Goal: Information Seeking & Learning: Compare options

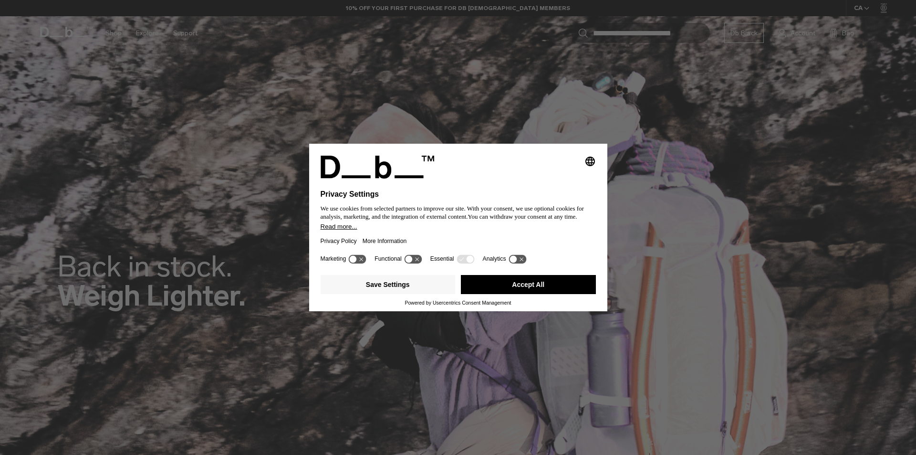
click at [535, 285] on button "Accept All" at bounding box center [528, 284] width 135 height 19
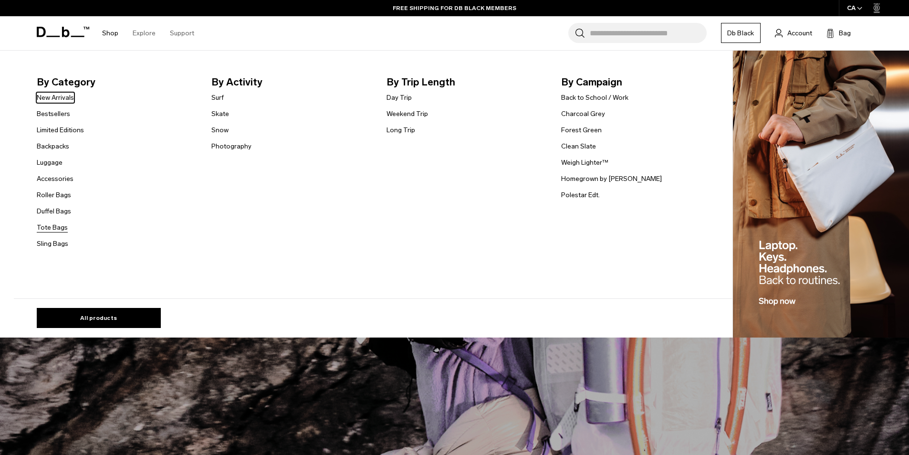
click at [55, 230] on link "Tote Bags" at bounding box center [52, 227] width 31 height 10
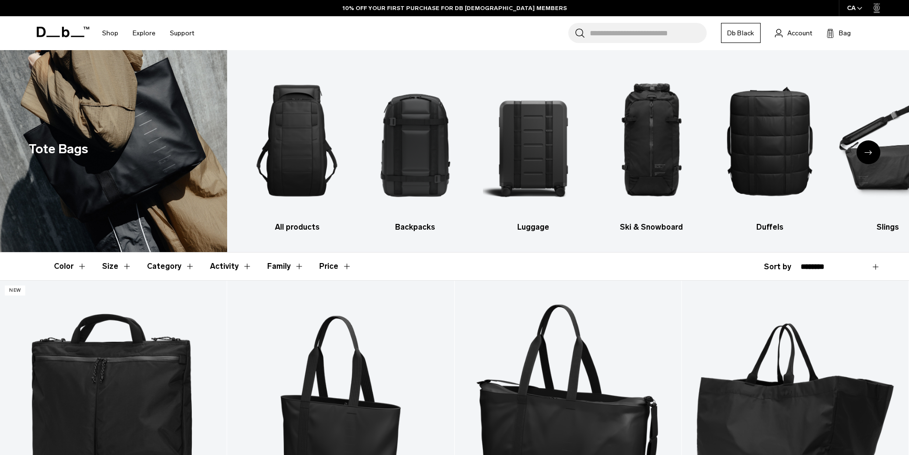
click at [867, 151] on icon "Next slide" at bounding box center [869, 152] width 8 height 4
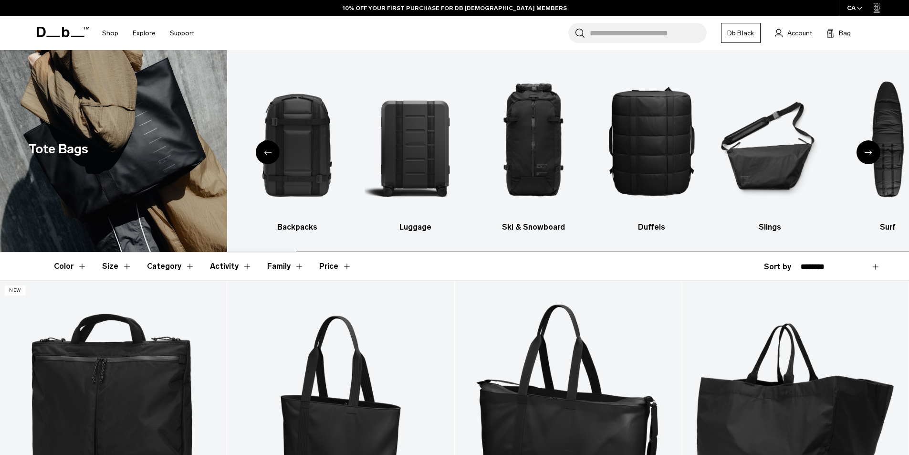
click at [861, 154] on div "Next slide" at bounding box center [869, 152] width 24 height 24
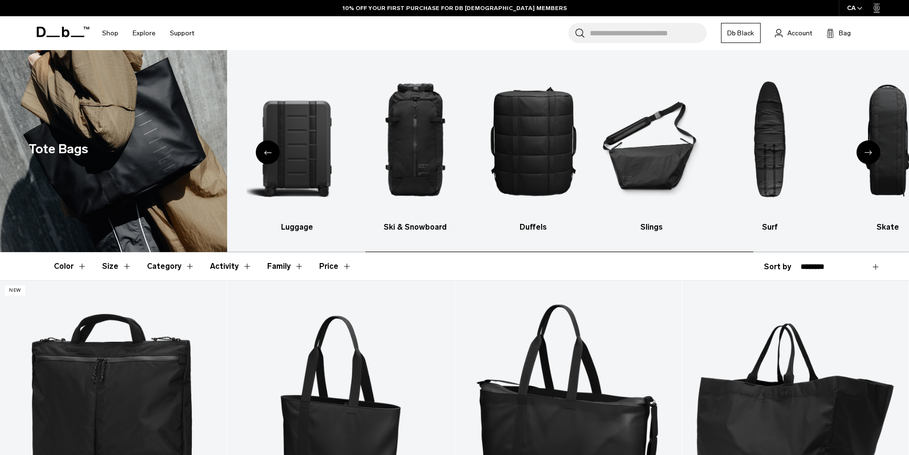
click at [861, 154] on div "Next slide" at bounding box center [869, 152] width 24 height 24
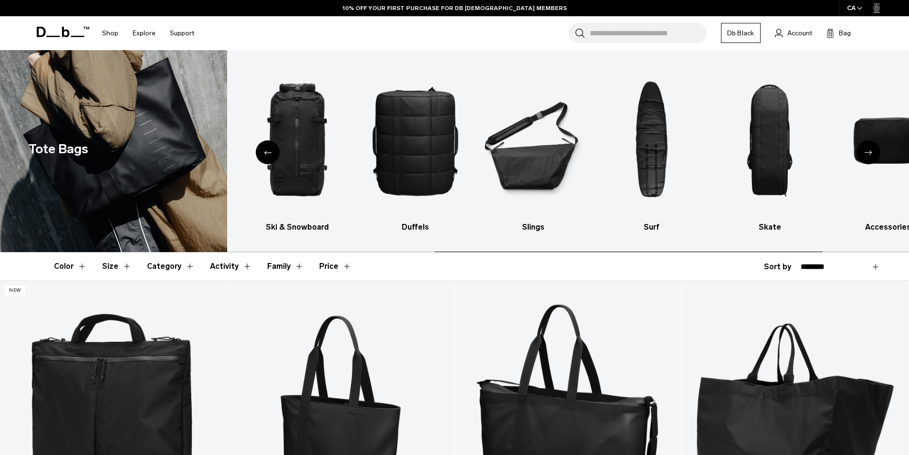
click at [861, 154] on div "Next slide" at bounding box center [869, 152] width 24 height 24
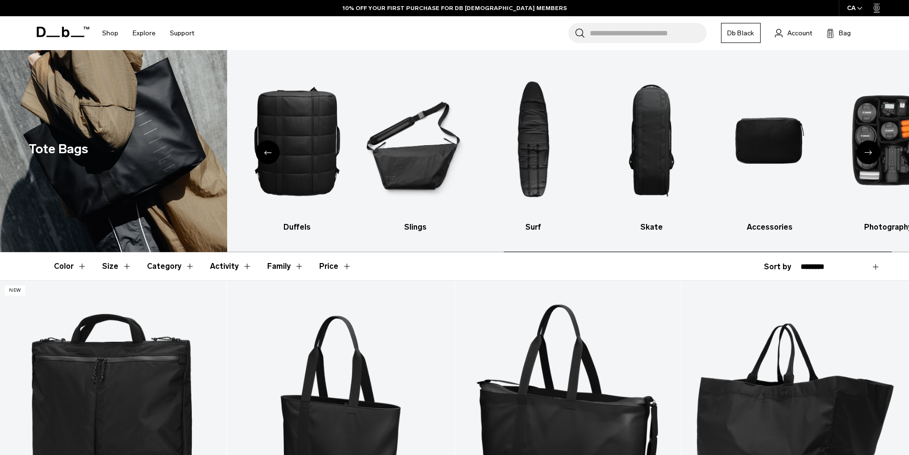
click at [861, 154] on div "Next slide" at bounding box center [869, 152] width 24 height 24
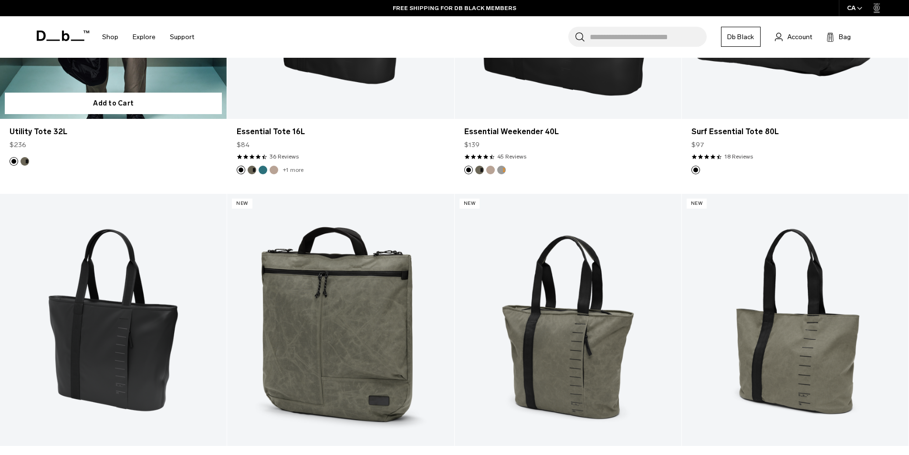
scroll to position [207, 0]
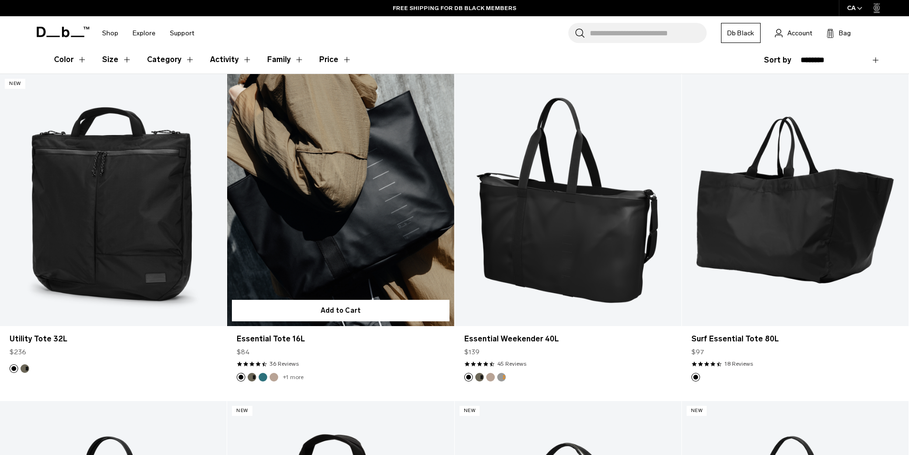
click at [303, 211] on link "Essential Tote 16L" at bounding box center [340, 200] width 227 height 252
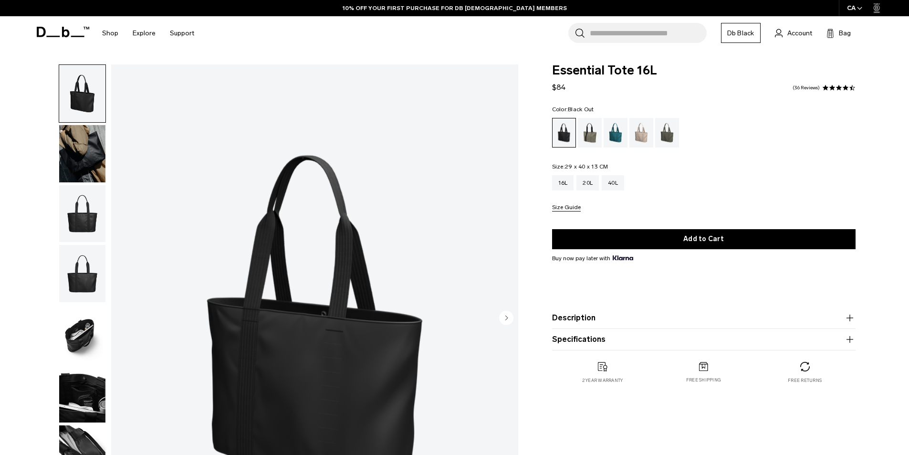
click at [93, 160] on img "button" at bounding box center [82, 153] width 46 height 57
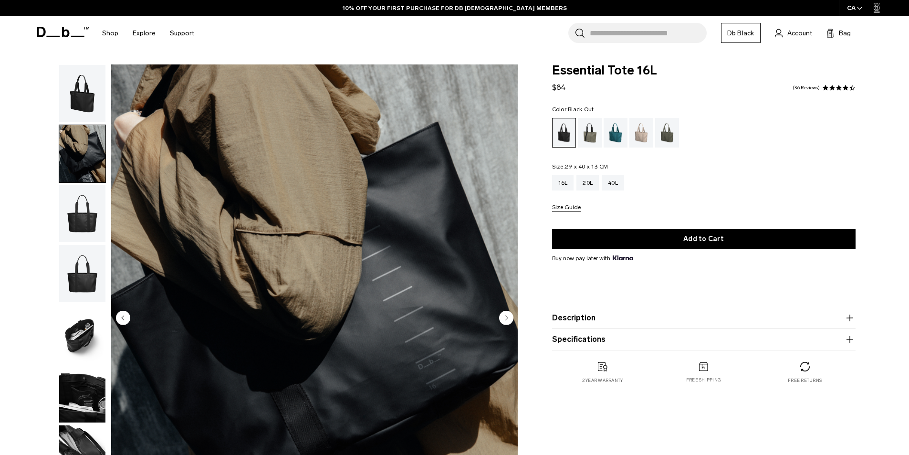
click at [78, 212] on img "button" at bounding box center [82, 213] width 46 height 57
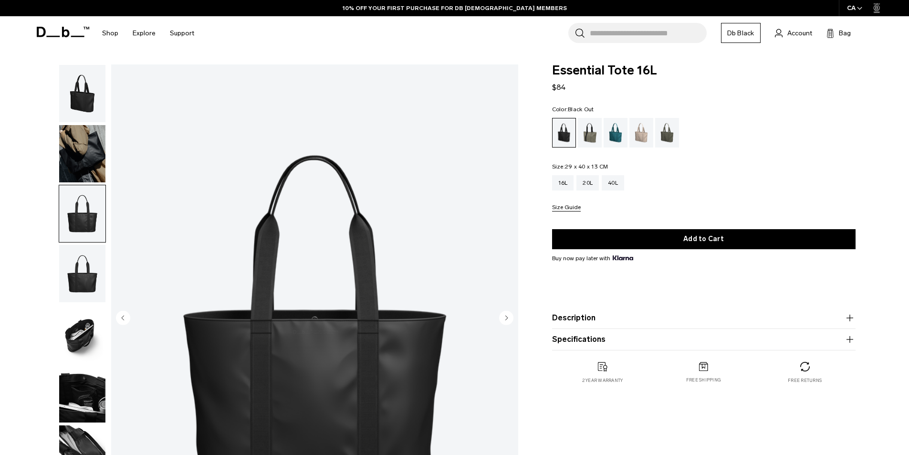
click at [73, 285] on img "button" at bounding box center [82, 273] width 46 height 57
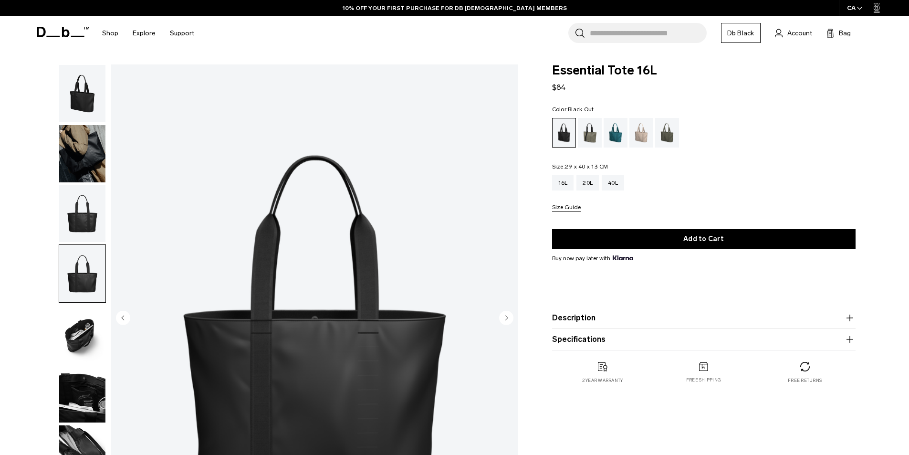
click at [71, 358] on img "button" at bounding box center [82, 333] width 46 height 57
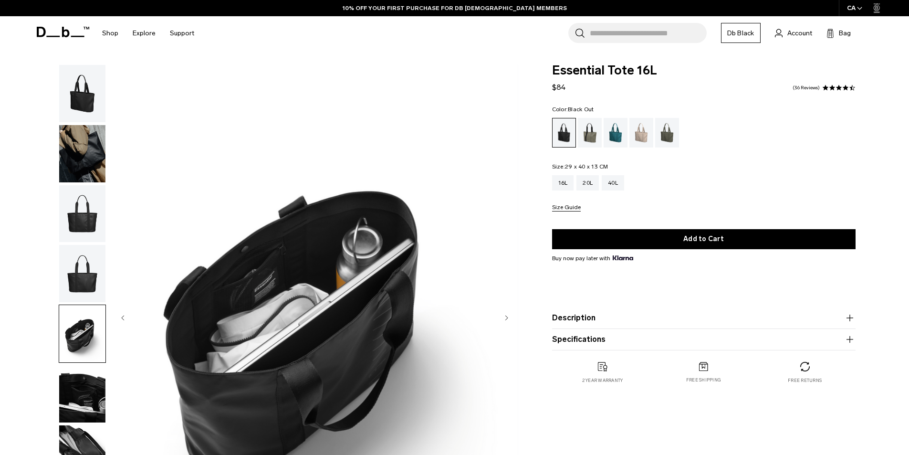
click at [568, 321] on button "Description" at bounding box center [704, 317] width 304 height 11
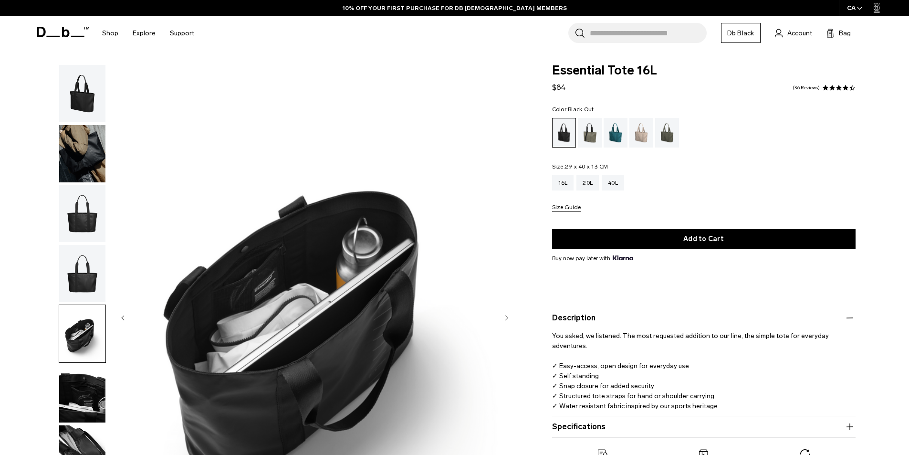
scroll to position [207, 0]
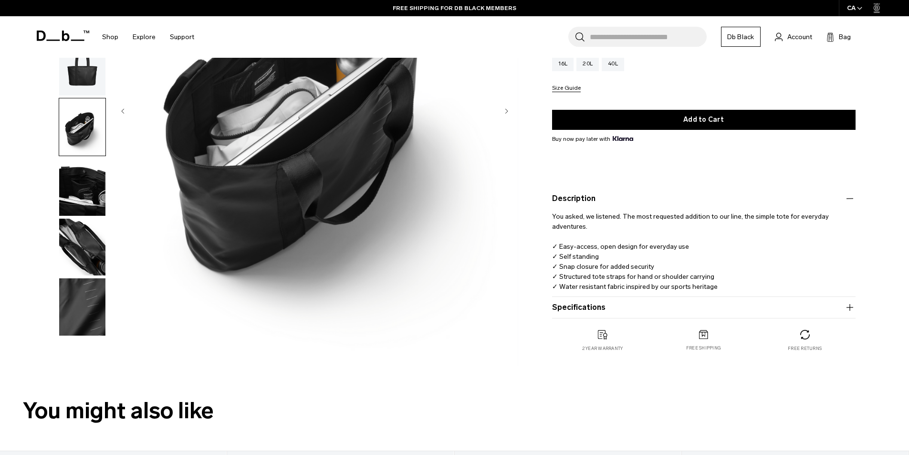
click at [588, 309] on button "Specifications" at bounding box center [704, 307] width 304 height 11
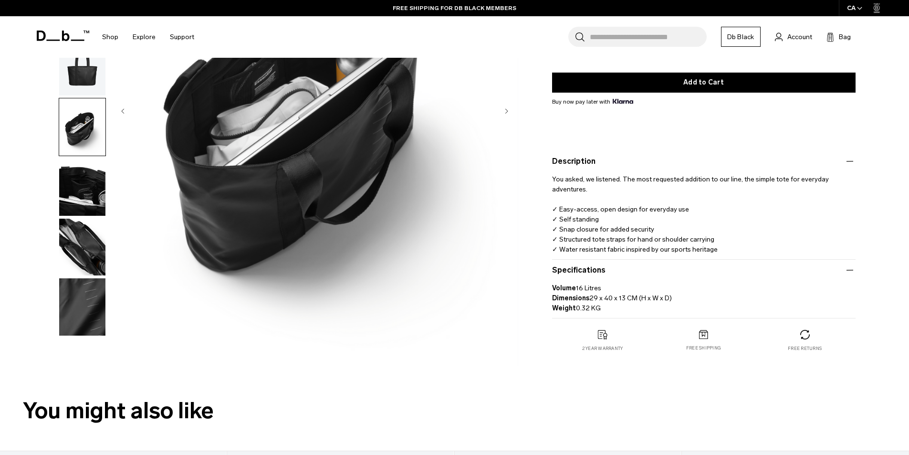
click at [94, 277] on ul at bounding box center [82, 97] width 47 height 478
click at [77, 263] on img "button" at bounding box center [82, 247] width 46 height 57
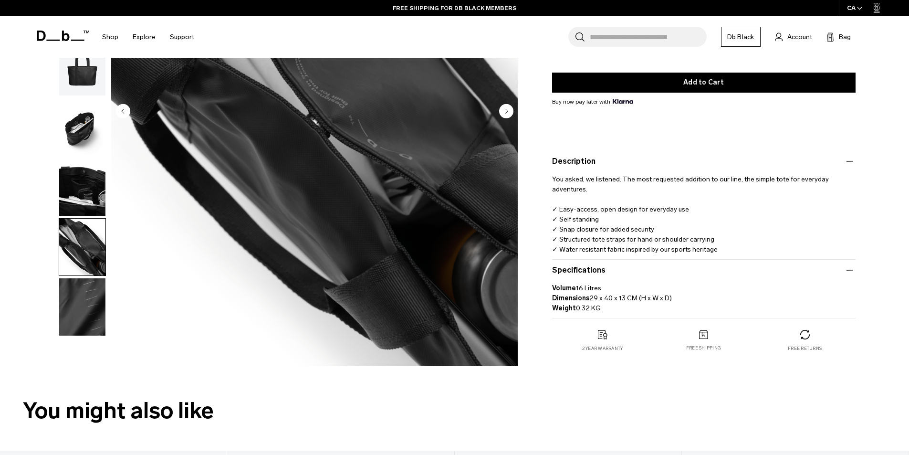
click at [83, 304] on img "button" at bounding box center [82, 306] width 46 height 57
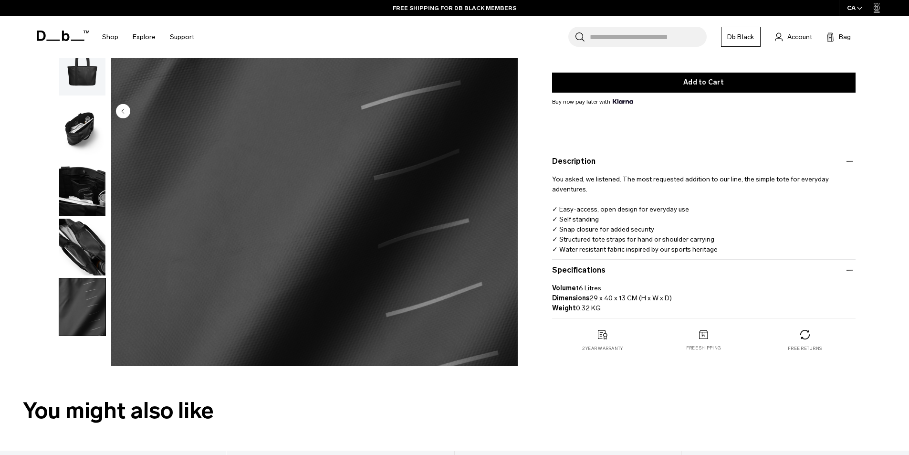
click at [86, 258] on img "button" at bounding box center [82, 247] width 46 height 57
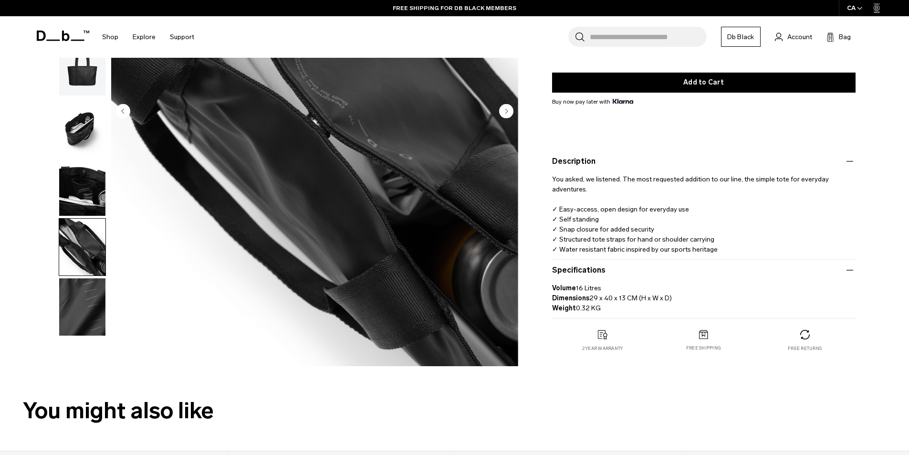
click at [90, 183] on img "button" at bounding box center [82, 186] width 46 height 57
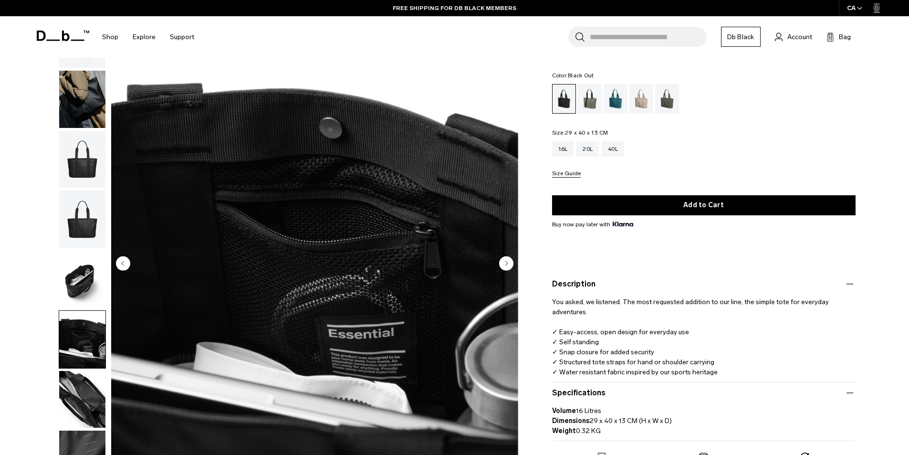
scroll to position [0, 0]
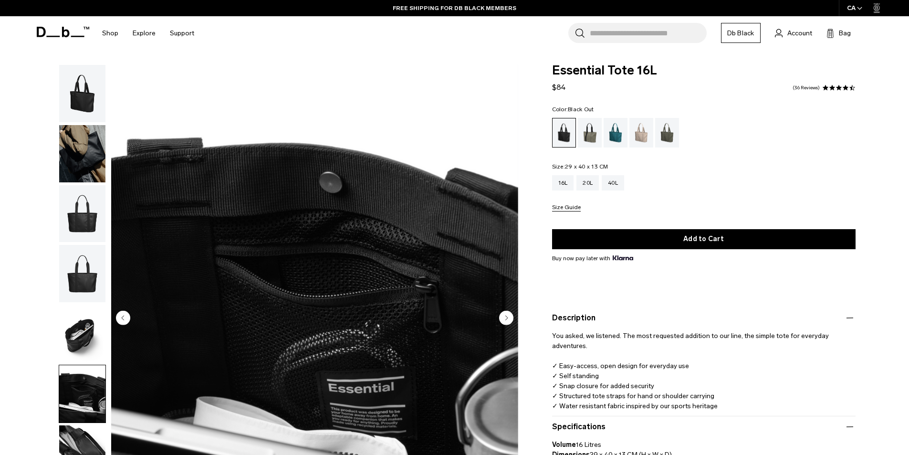
click at [87, 258] on img "button" at bounding box center [82, 273] width 46 height 57
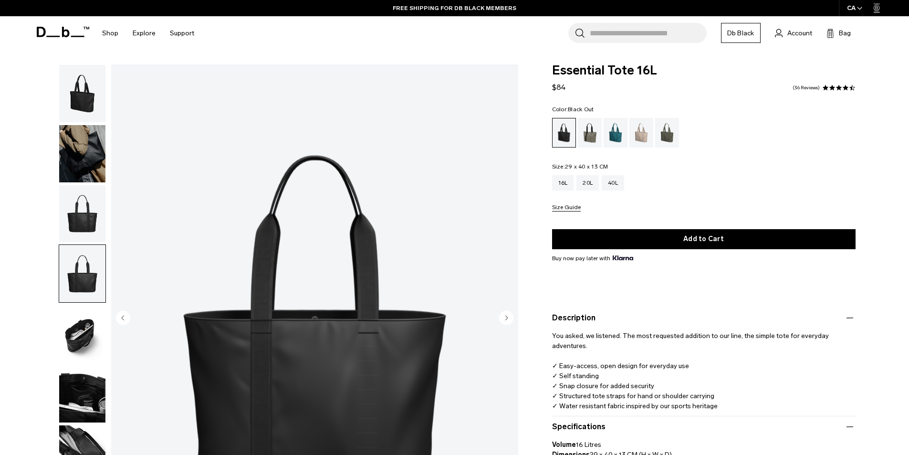
click at [86, 223] on img "button" at bounding box center [82, 213] width 46 height 57
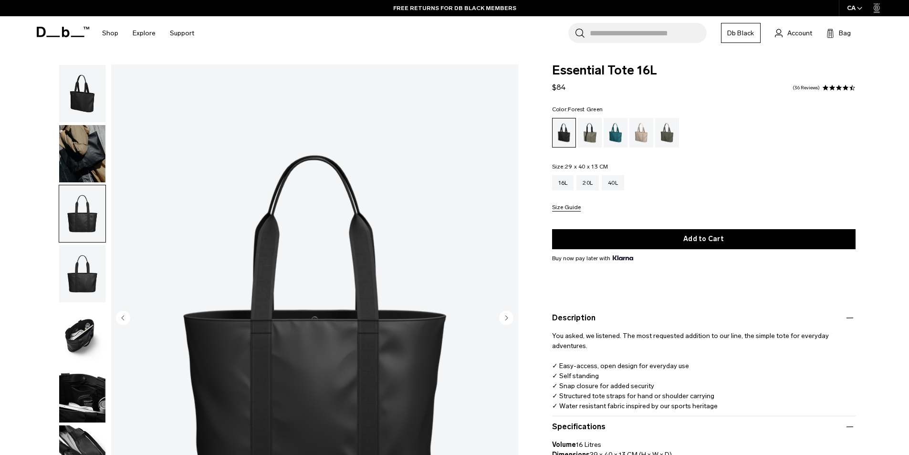
click at [585, 135] on div "Forest Green" at bounding box center [590, 133] width 24 height 30
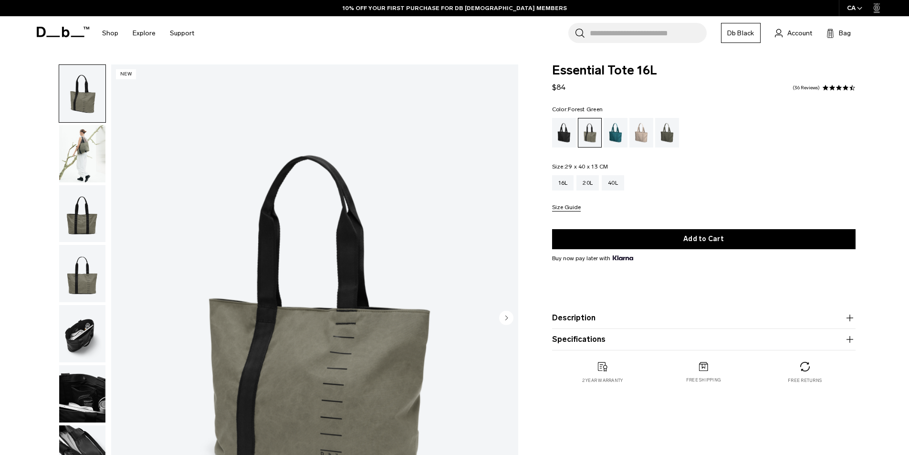
click at [90, 222] on img "button" at bounding box center [82, 213] width 46 height 57
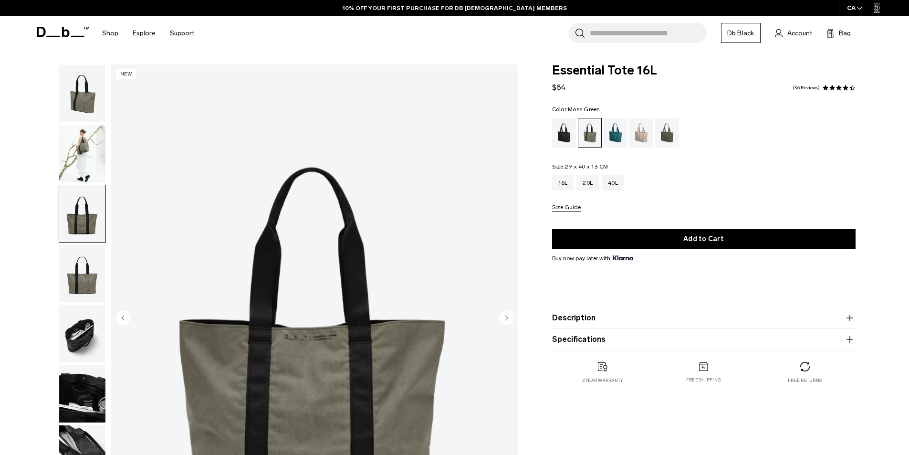
click at [666, 130] on div "Moss Green" at bounding box center [667, 133] width 24 height 30
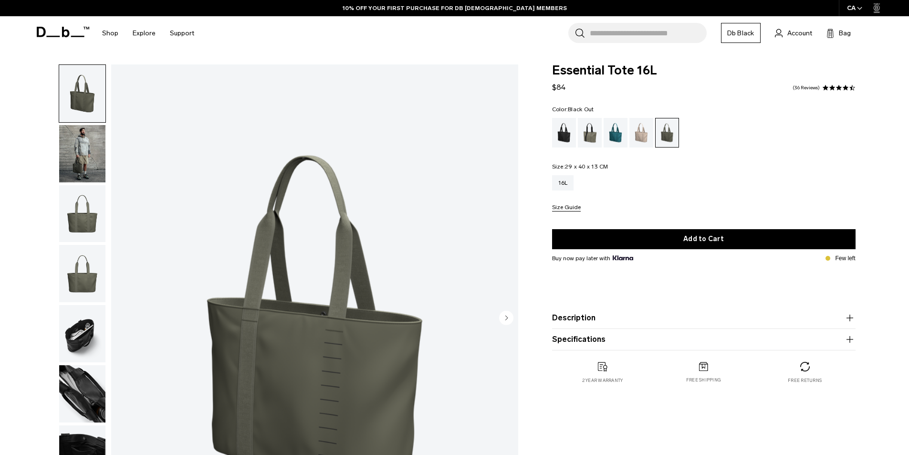
click at [557, 136] on div "Black Out" at bounding box center [564, 133] width 24 height 30
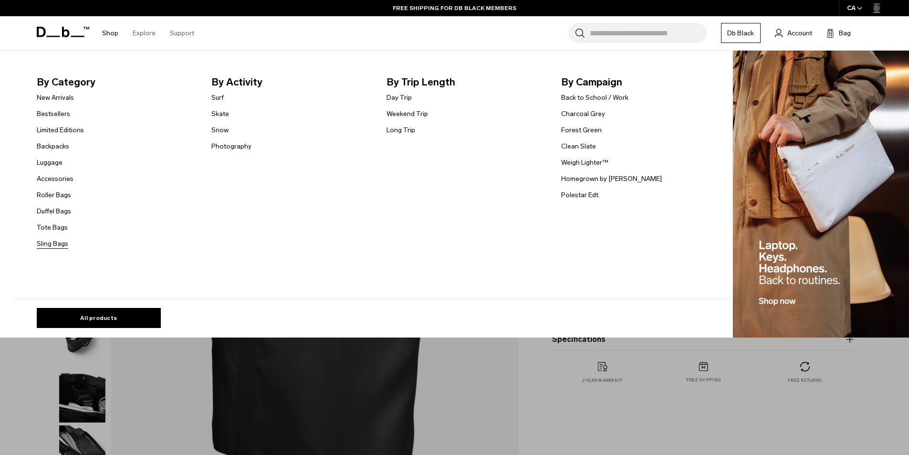
click at [60, 242] on link "Sling Bags" at bounding box center [53, 244] width 32 height 10
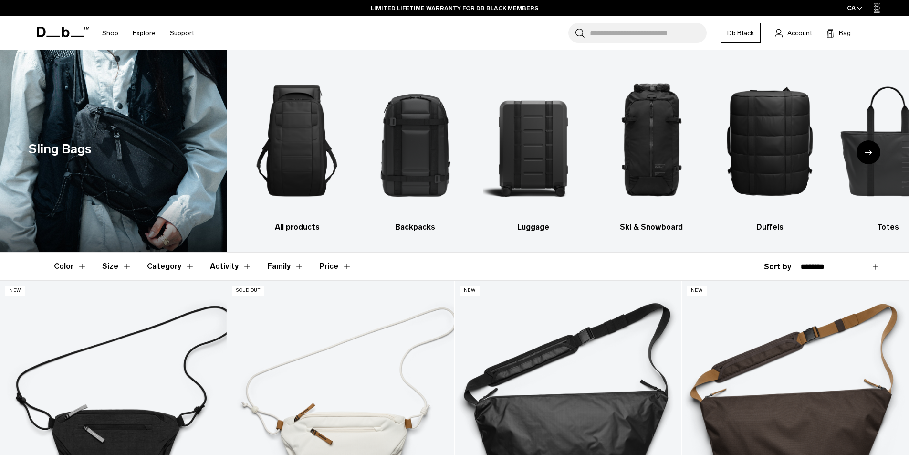
click at [866, 152] on icon "Next slide" at bounding box center [869, 152] width 8 height 4
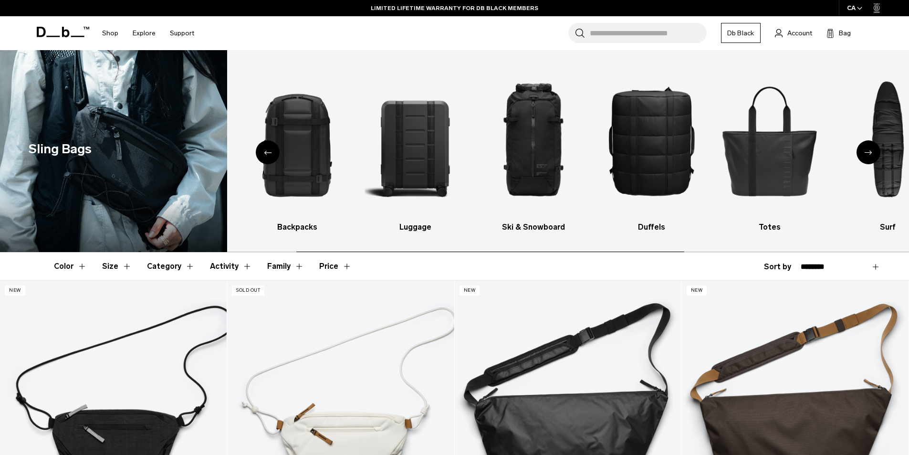
click at [866, 152] on icon "Next slide" at bounding box center [869, 152] width 8 height 4
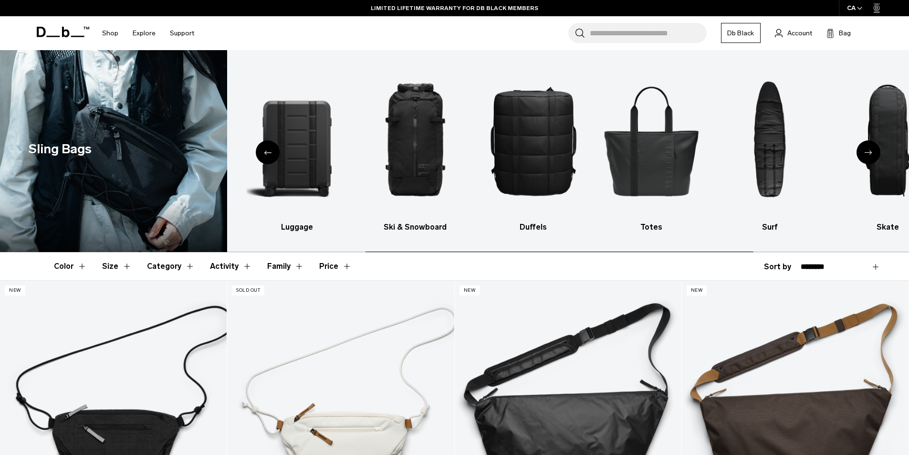
click at [867, 152] on icon "Next slide" at bounding box center [869, 152] width 8 height 4
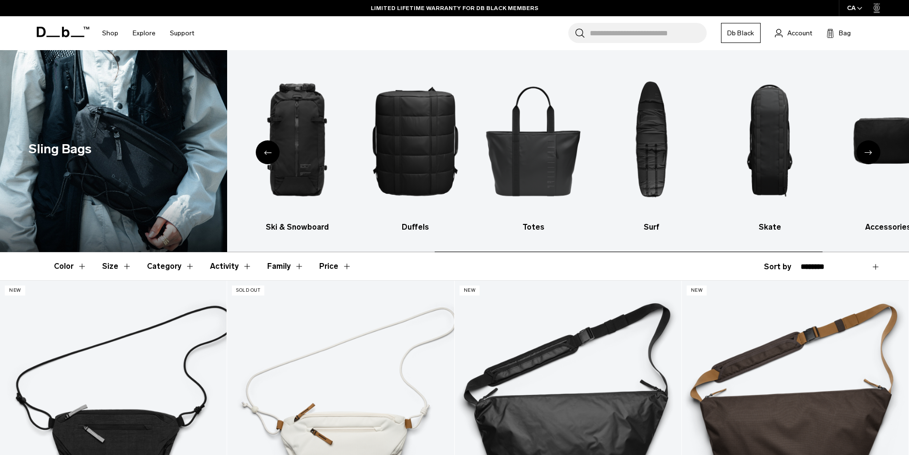
click at [867, 152] on icon "Next slide" at bounding box center [869, 152] width 8 height 4
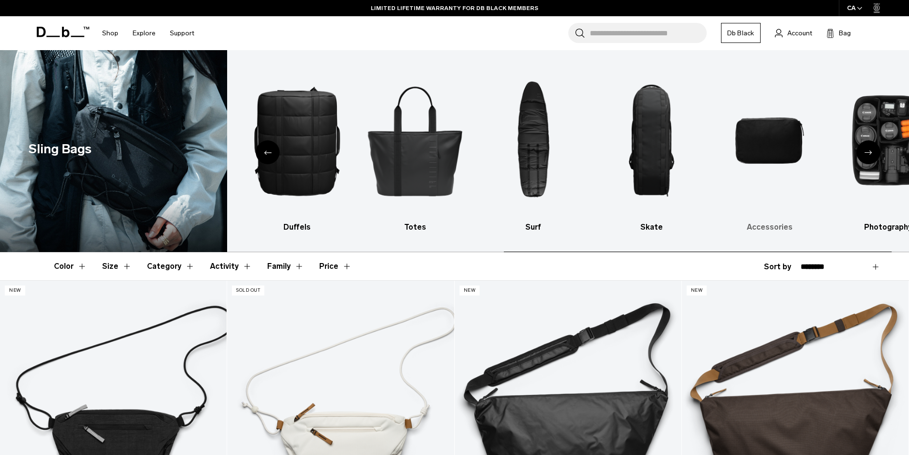
click at [779, 132] on img "9 / 10" at bounding box center [770, 140] width 102 height 152
click at [781, 231] on h3 "Accessories" at bounding box center [770, 226] width 102 height 11
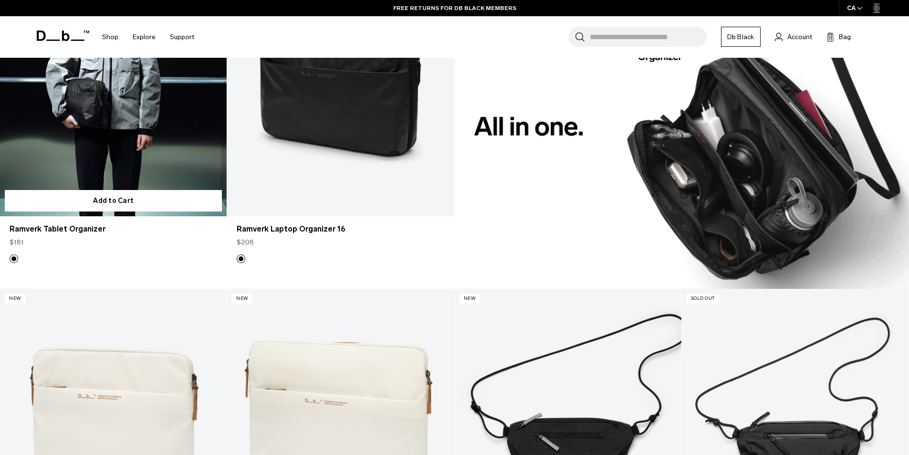
scroll to position [1034, 0]
